Goal: Task Accomplishment & Management: Manage account settings

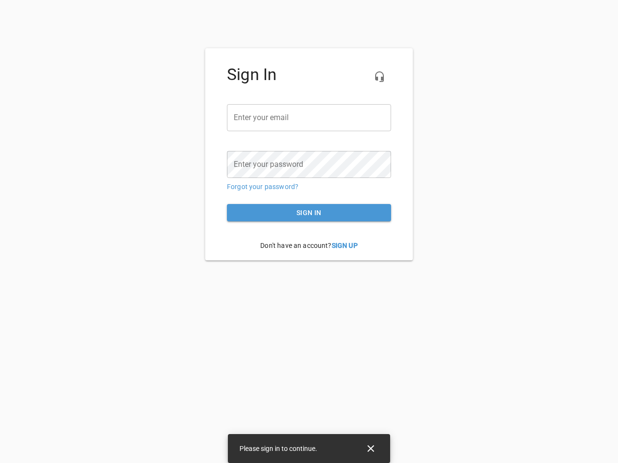
click at [379, 77] on icon "button" at bounding box center [379, 77] width 12 height 12
click at [309, 118] on input "email" at bounding box center [309, 117] width 164 height 27
click at [371, 449] on icon "Close" at bounding box center [370, 448] width 7 height 7
